Goal: Navigation & Orientation: Find specific page/section

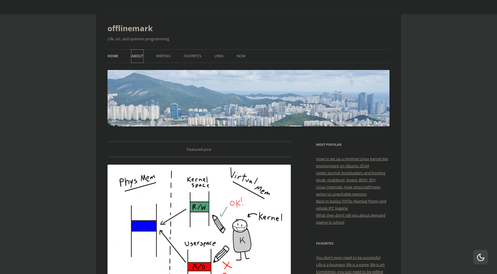
click at [136, 55] on link "About" at bounding box center [137, 56] width 12 height 13
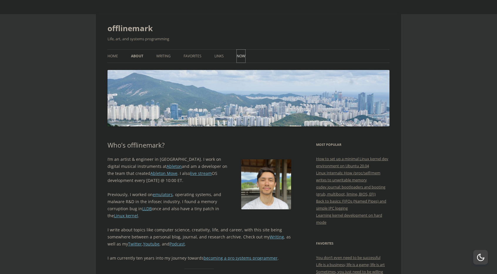
click at [240, 55] on link "Now" at bounding box center [241, 56] width 9 height 13
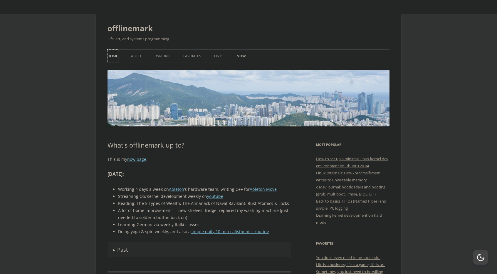
click at [116, 56] on link "Home" at bounding box center [113, 56] width 11 height 13
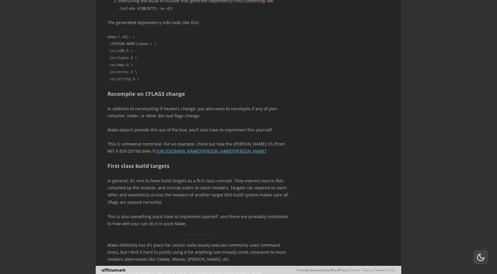
scroll to position [5768, 0]
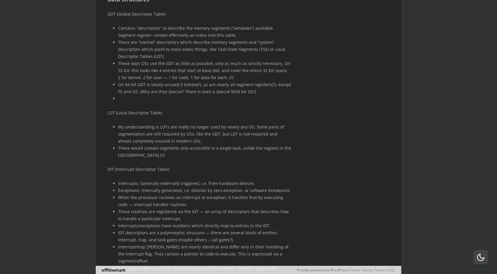
scroll to position [10629, 0]
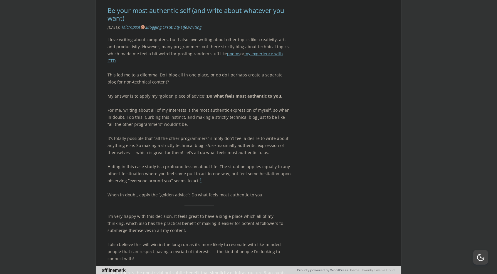
scroll to position [15568, 0]
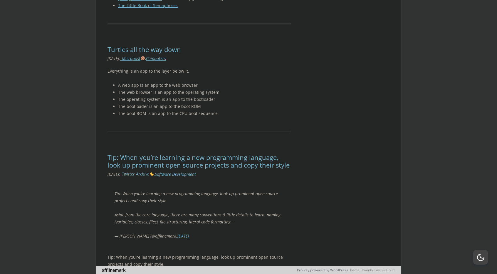
scroll to position [19474, 0]
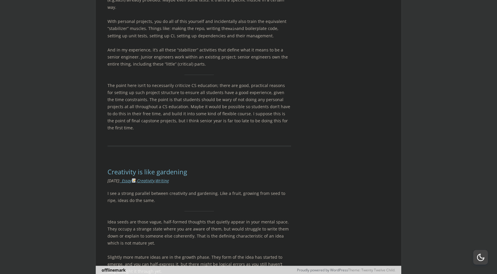
scroll to position [22818, 0]
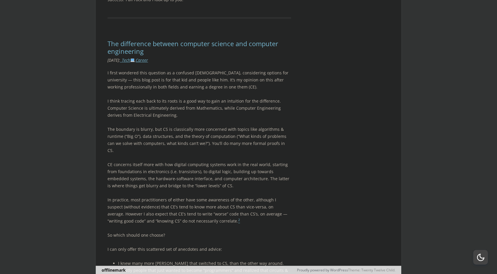
click at [487, 259] on div "button" at bounding box center [480, 257] width 15 height 15
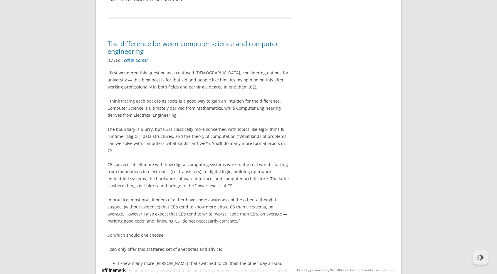
click at [487, 259] on div "button" at bounding box center [480, 257] width 15 height 15
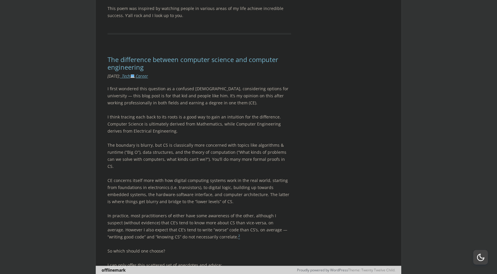
scroll to position [22826, 0]
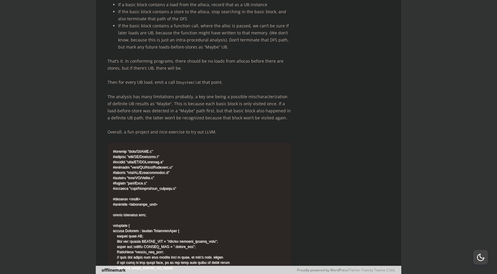
scroll to position [6225, 0]
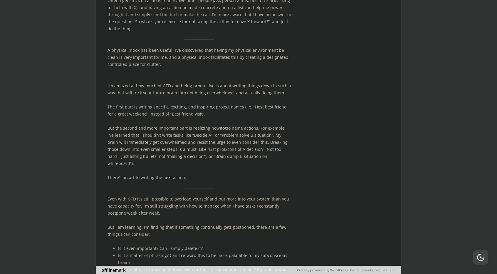
scroll to position [22826, 0]
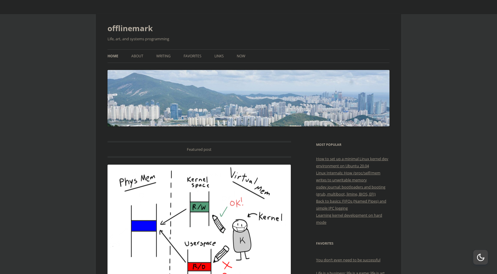
click at [478, 257] on div "button" at bounding box center [480, 257] width 7 height 7
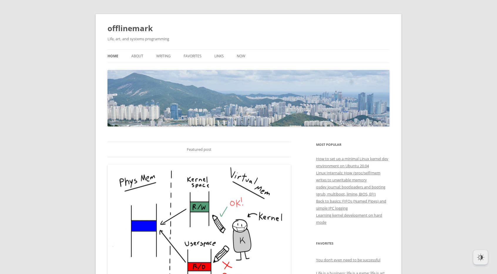
click at [478, 257] on div "button" at bounding box center [480, 257] width 7 height 7
